Goal: Task Accomplishment & Management: Manage account settings

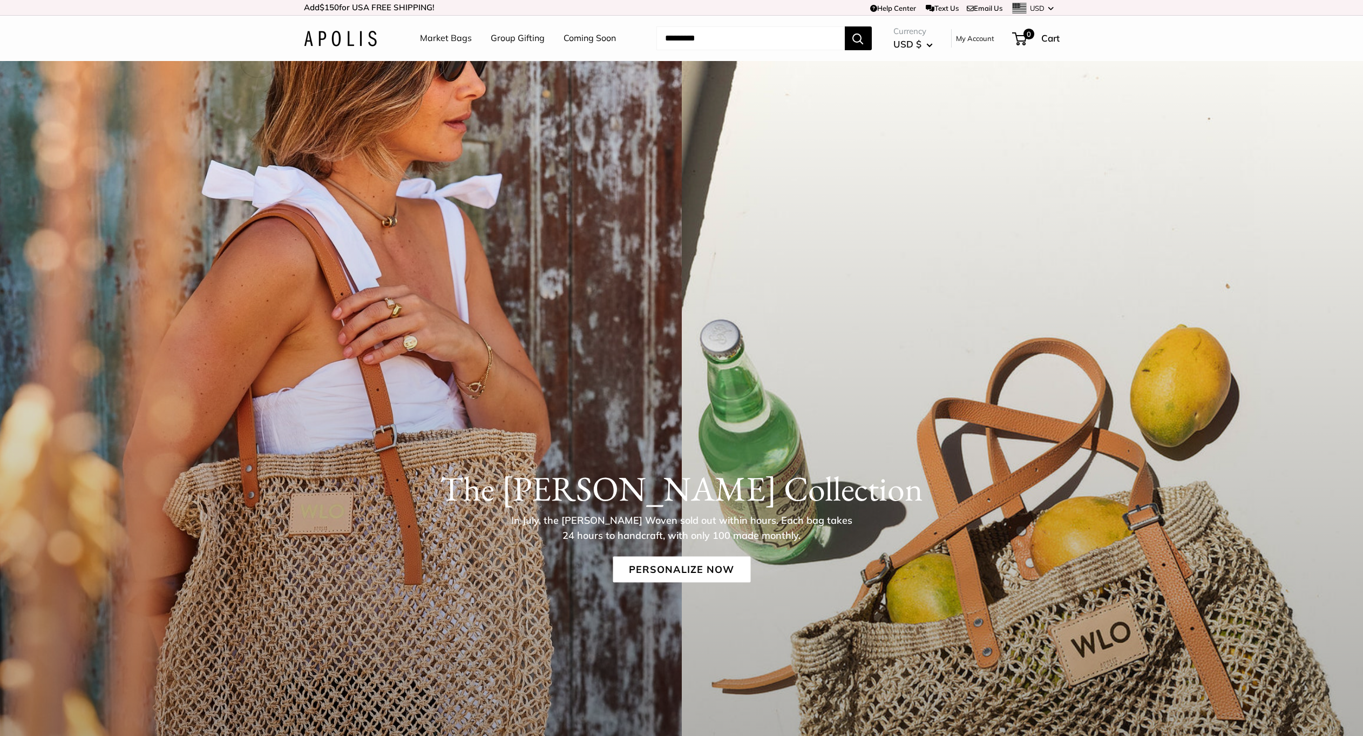
click at [975, 39] on link "My Account" at bounding box center [975, 38] width 38 height 13
click at [974, 40] on link "My Account" at bounding box center [975, 38] width 38 height 13
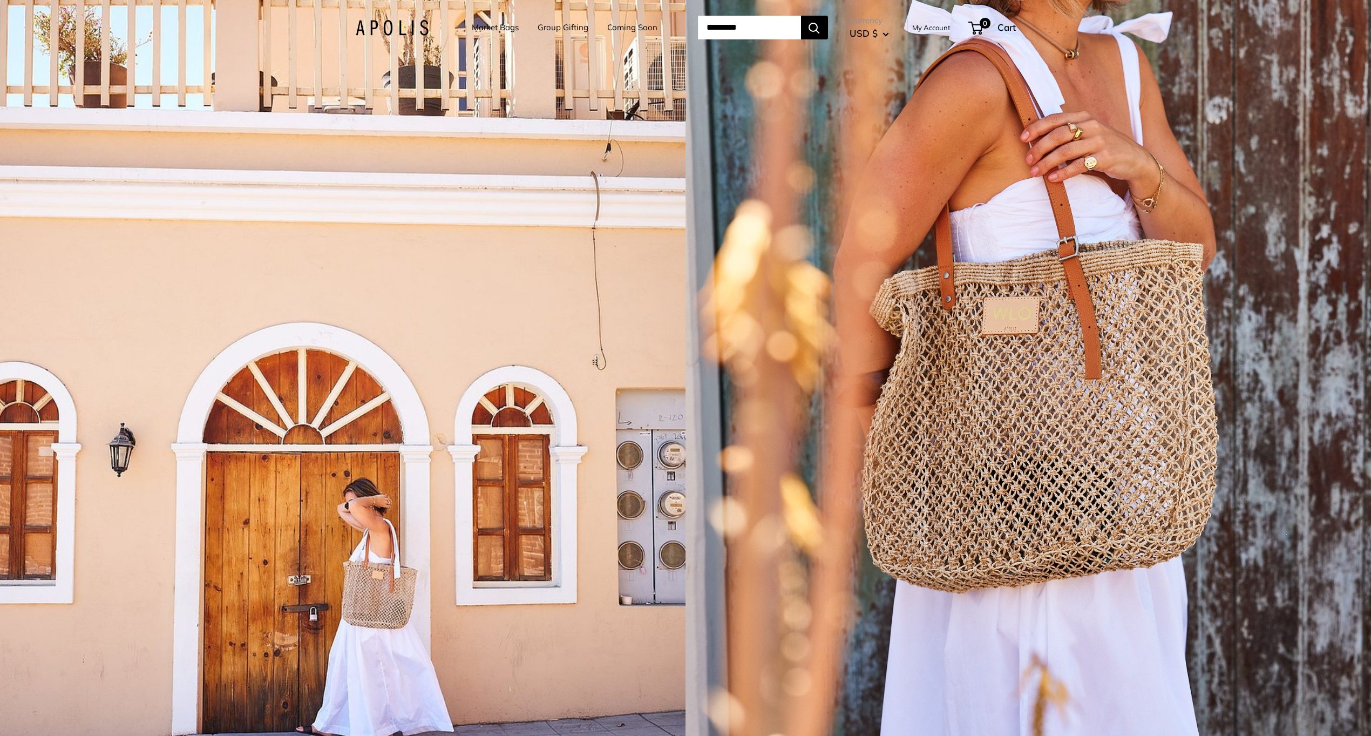
click at [943, 29] on link "My Account" at bounding box center [931, 27] width 38 height 13
